Goal: Transaction & Acquisition: Obtain resource

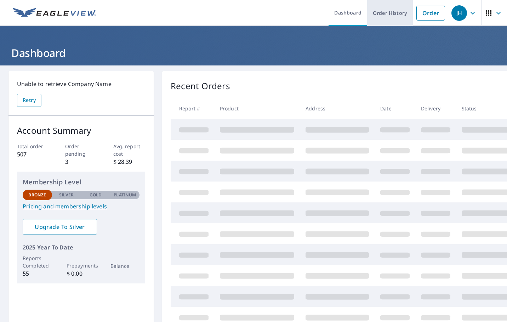
click at [378, 11] on link "Order History" at bounding box center [390, 13] width 46 height 26
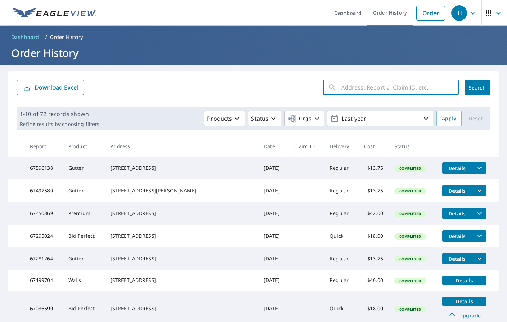
click at [341, 90] on input "text" at bounding box center [399, 87] width 117 height 20
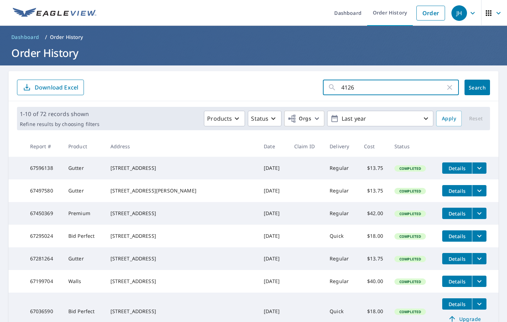
type input "4126"
click at [477, 88] on span "Search" at bounding box center [477, 87] width 14 height 7
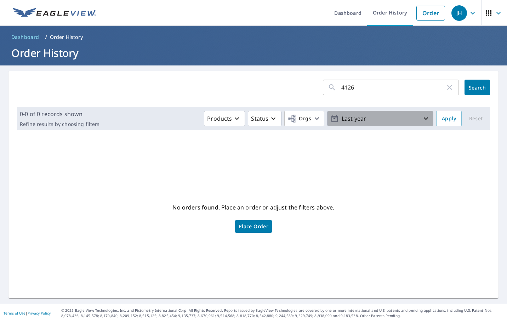
click at [374, 122] on p "Last year" at bounding box center [380, 119] width 83 height 12
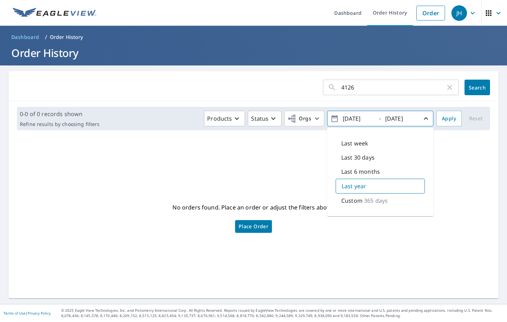
click at [359, 246] on div "No orders found. Place an order or adjust the filters above. Place Order" at bounding box center [253, 217] width 478 height 151
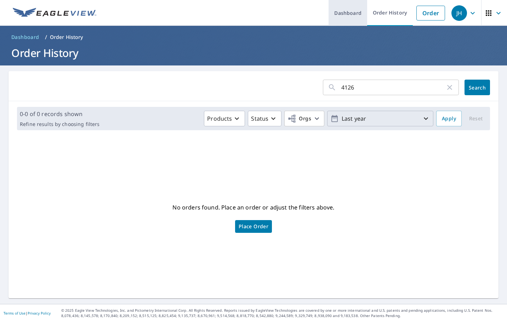
click at [352, 19] on link "Dashboard" at bounding box center [347, 13] width 39 height 26
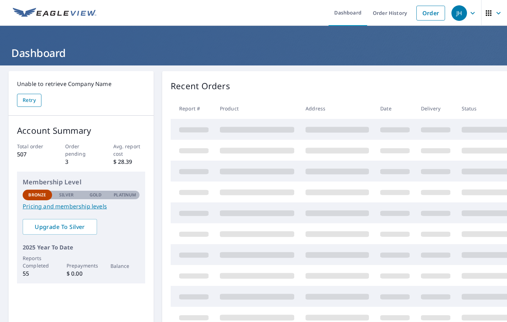
click at [30, 104] on span "Retry" at bounding box center [29, 100] width 13 height 9
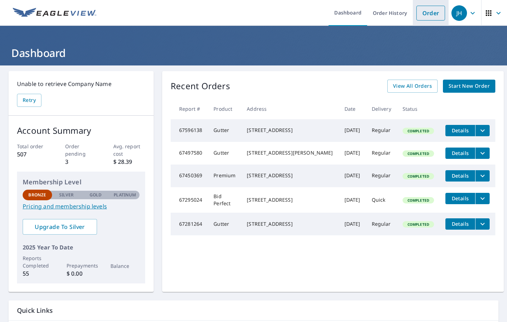
click at [418, 13] on link "Order" at bounding box center [430, 13] width 29 height 15
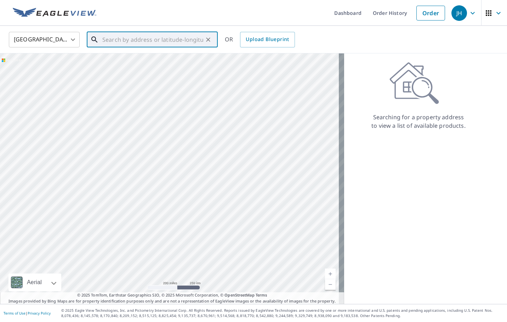
click at [117, 41] on input "text" at bounding box center [152, 40] width 101 height 20
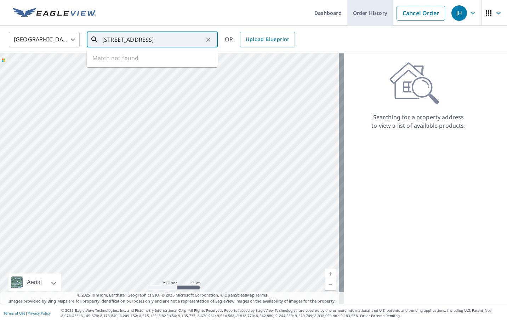
type input "[STREET_ADDRESS]"
click at [368, 9] on link "Order History" at bounding box center [370, 13] width 46 height 26
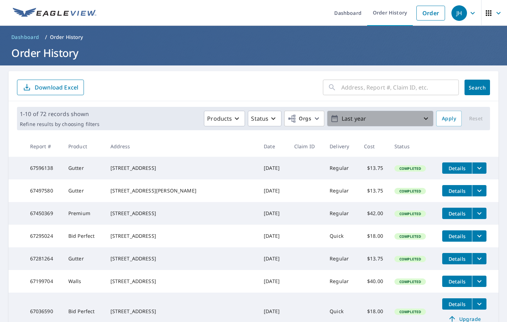
click at [350, 125] on button "Last year" at bounding box center [380, 119] width 106 height 16
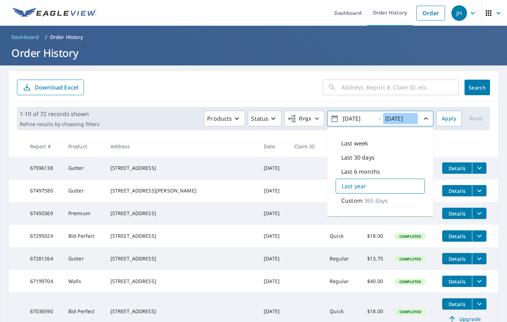
click at [406, 114] on input "[DATE]" at bounding box center [400, 118] width 35 height 11
click at [343, 190] on p "Last year" at bounding box center [353, 186] width 24 height 8
click at [348, 120] on input "[DATE]" at bounding box center [357, 118] width 35 height 11
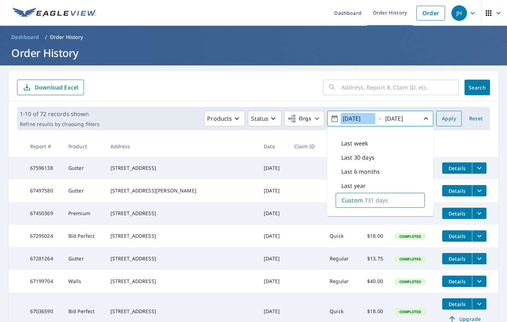
type input "[DATE]"
click at [442, 116] on span "Apply" at bounding box center [449, 118] width 14 height 9
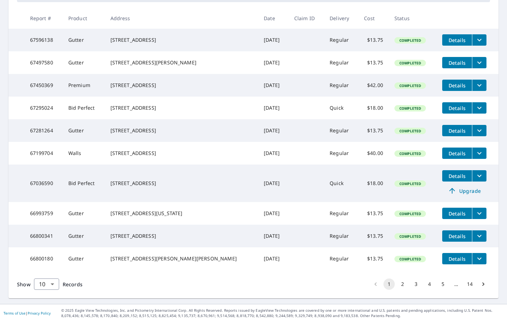
scroll to position [154, 0]
click at [464, 282] on button "14" at bounding box center [469, 283] width 11 height 11
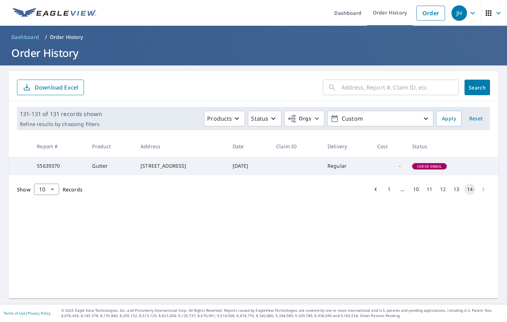
click at [450, 195] on button "13" at bounding box center [455, 189] width 11 height 11
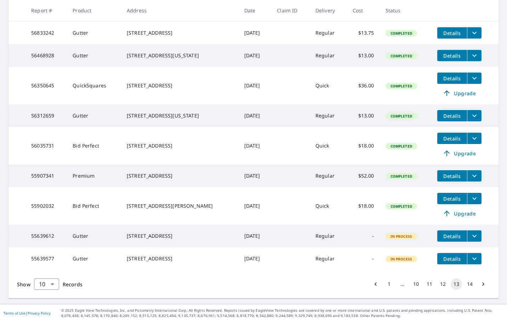
scroll to position [178, 0]
click at [438, 280] on button "12" at bounding box center [442, 283] width 11 height 11
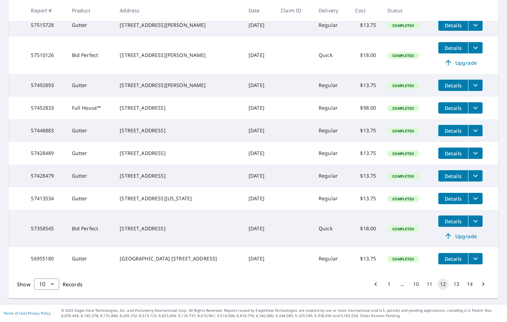
scroll to position [166, 0]
click at [424, 284] on button "11" at bounding box center [429, 283] width 11 height 11
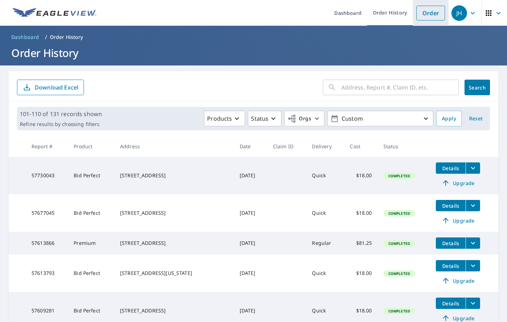
click at [431, 7] on link "Order" at bounding box center [430, 13] width 29 height 15
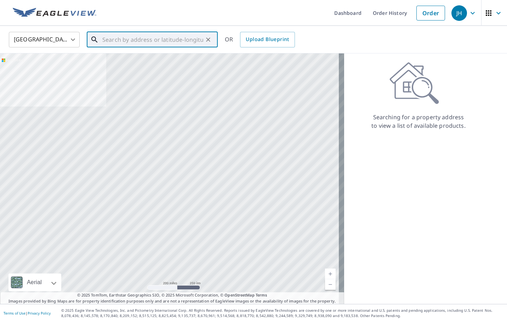
click at [110, 42] on input "text" at bounding box center [152, 40] width 101 height 20
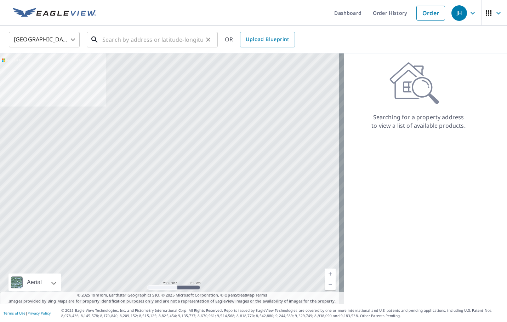
click at [106, 40] on input "text" at bounding box center [152, 40] width 101 height 20
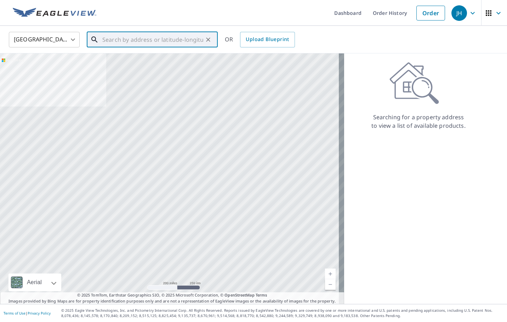
paste input "[STREET_ADDRESS][PERSON_NAME]"
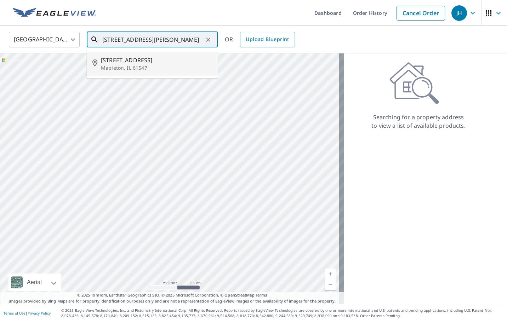
click at [136, 63] on span "[STREET_ADDRESS]" at bounding box center [156, 60] width 111 height 8
type input "[STREET_ADDRESS][PERSON_NAME]"
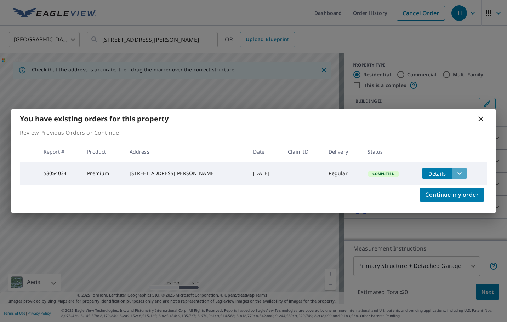
click at [458, 172] on icon "filesDropdownBtn-53054034" at bounding box center [459, 173] width 8 height 8
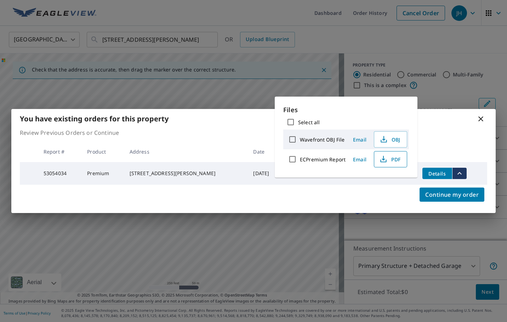
click at [385, 158] on icon "button" at bounding box center [383, 159] width 8 height 8
click at [481, 118] on icon at bounding box center [480, 119] width 8 height 8
